Goal: Task Accomplishment & Management: Manage account settings

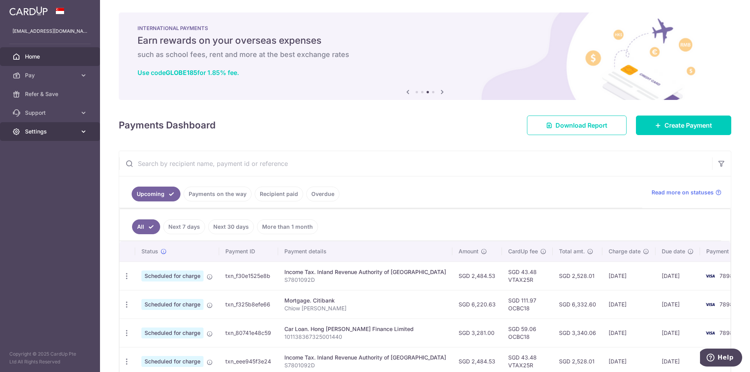
click at [84, 128] on icon at bounding box center [84, 132] width 8 height 8
click at [22, 169] on link "Logout" at bounding box center [50, 169] width 100 height 19
